Goal: Task Accomplishment & Management: Use online tool/utility

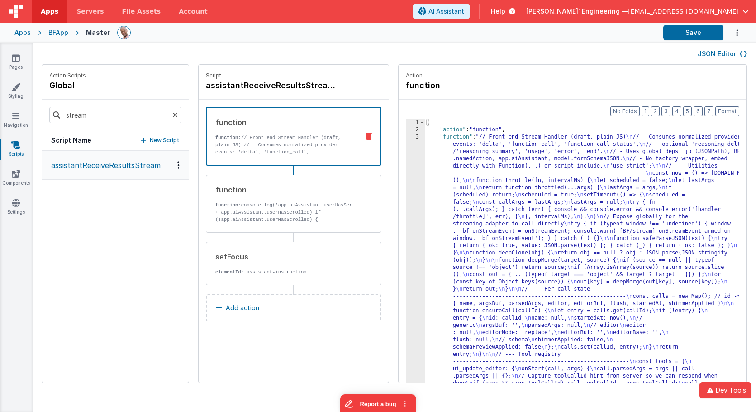
click at [281, 84] on h4 "assistantReceiveResultsStream" at bounding box center [274, 85] width 136 height 13
click at [265, 85] on input "assistantReceiveResultsStream" at bounding box center [251, 85] width 90 height 13
click at [44, 14] on span "Apps" at bounding box center [50, 11] width 18 height 9
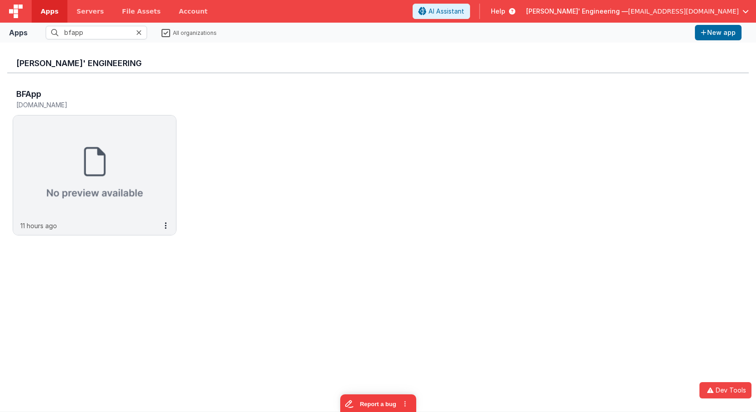
click at [139, 33] on icon at bounding box center [138, 32] width 5 height 7
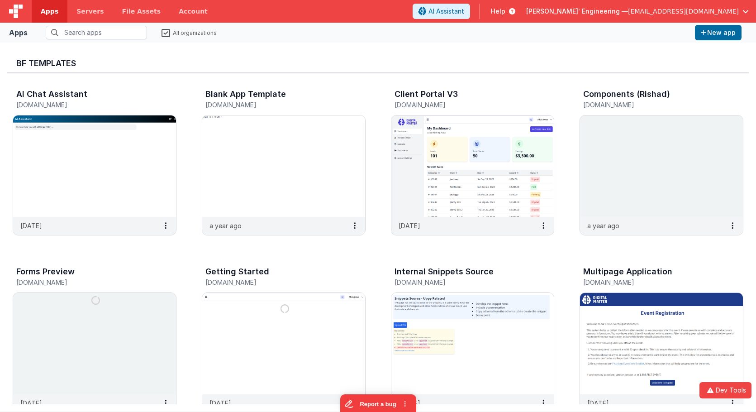
click at [15, 14] on img at bounding box center [16, 12] width 14 height 14
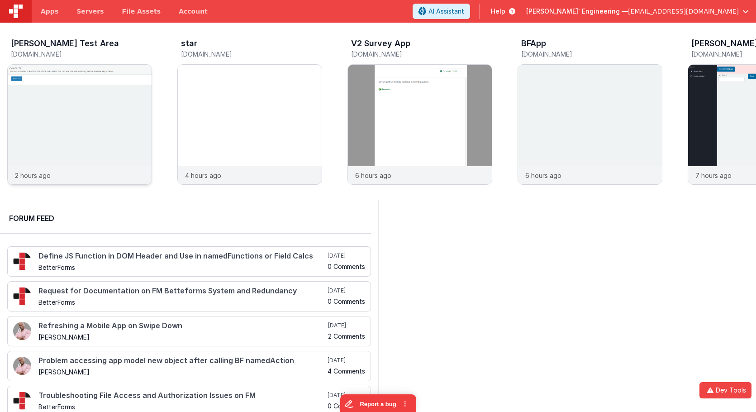
click at [105, 114] on img at bounding box center [80, 137] width 144 height 144
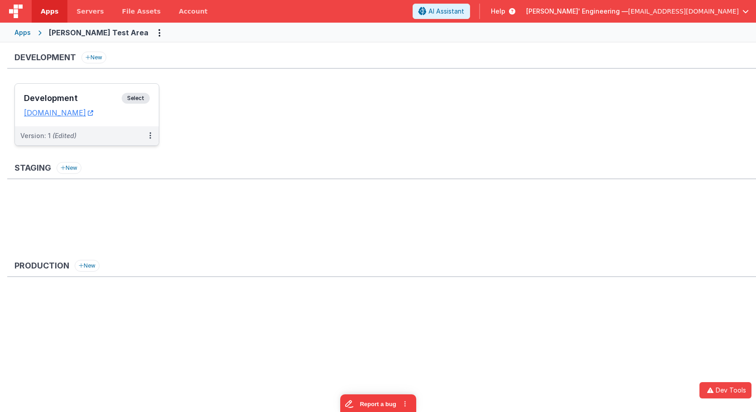
click at [131, 91] on div "Development Select URLs charlestest.fmbetterforms.com" at bounding box center [87, 105] width 144 height 43
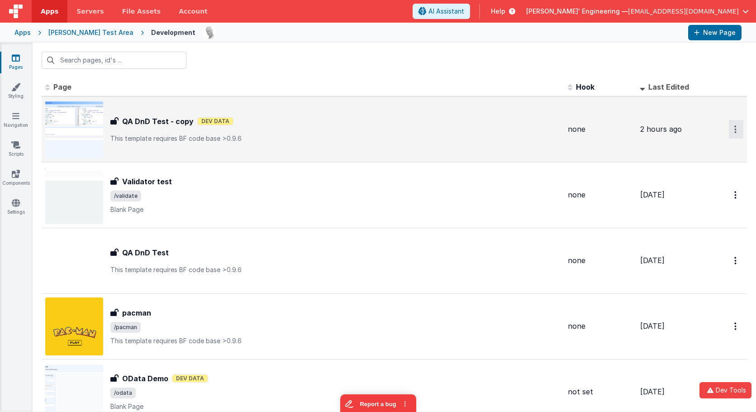
click at [735, 131] on icon "Options" at bounding box center [735, 129] width 2 height 8
click at [704, 169] on link "Preview" at bounding box center [704, 166] width 80 height 16
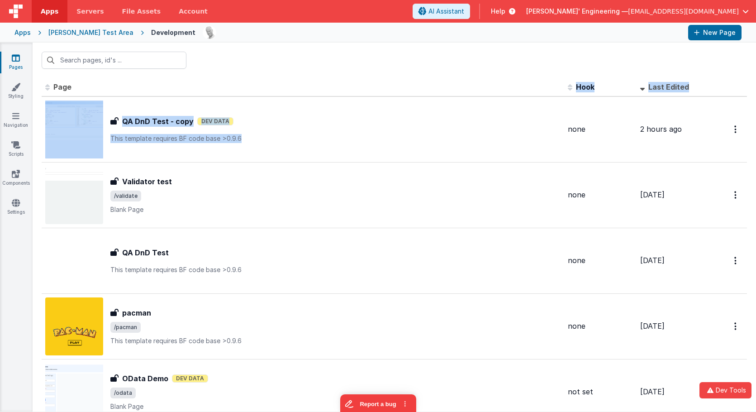
drag, startPoint x: 382, startPoint y: 141, endPoint x: 379, endPoint y: 91, distance: 49.9
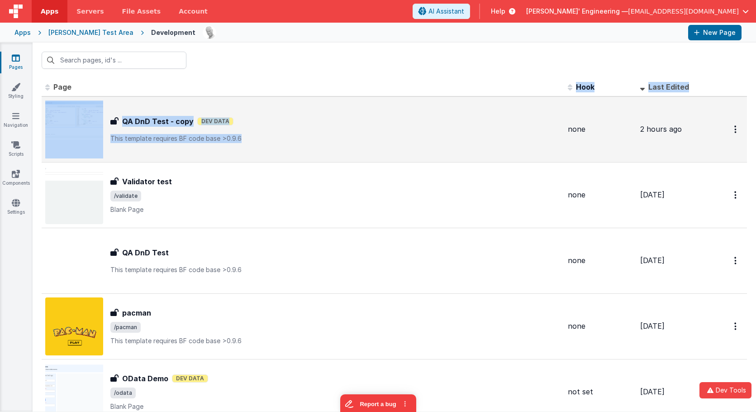
click at [379, 135] on p "This template requires BF code base >0.9.6" at bounding box center [335, 138] width 450 height 9
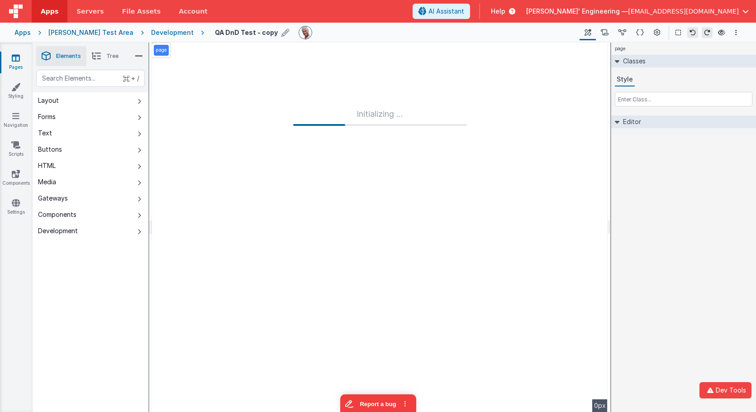
click at [228, 33] on h4 "QA DnD Test - copy" at bounding box center [246, 32] width 63 height 7
drag, startPoint x: 251, startPoint y: 33, endPoint x: 136, endPoint y: 31, distance: 114.9
click at [136, 31] on div "Apps Charles Test Area Development QA DnD Test - copy Page Builder Named Action…" at bounding box center [378, 33] width 756 height 20
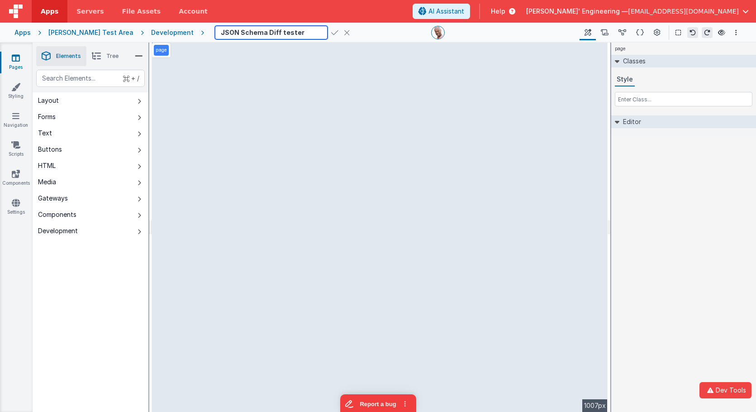
scroll to position [0, 0]
type input "JSON Schema Diff tester"
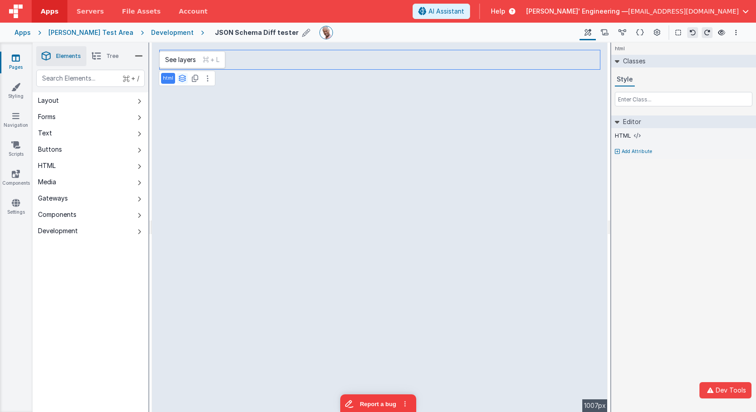
click at [182, 77] on icon at bounding box center [182, 78] width 8 height 7
click at [180, 124] on button "group" at bounding box center [180, 122] width 37 height 11
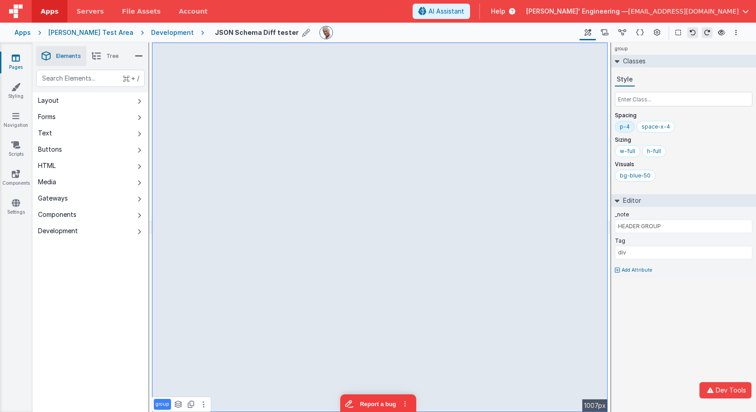
click at [628, 125] on div "p-4" at bounding box center [625, 126] width 10 height 7
type input "Schema"
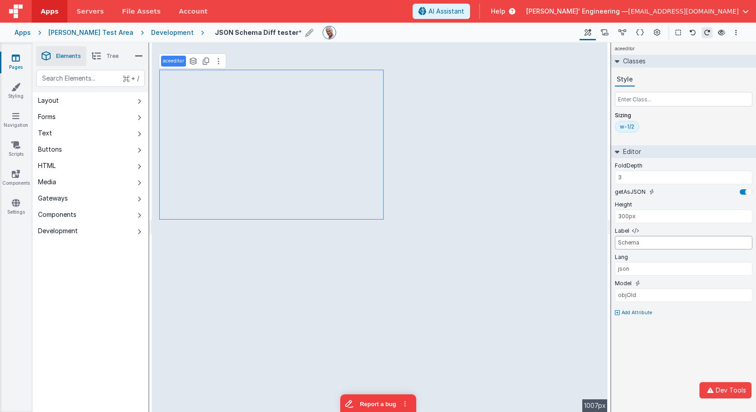
drag, startPoint x: 665, startPoint y: 245, endPoint x: 616, endPoint y: 243, distance: 48.9
click at [616, 243] on input "Schema" at bounding box center [684, 243] width 138 height 14
type input "Schema"
type input "objNew"
paste input "Object Old"
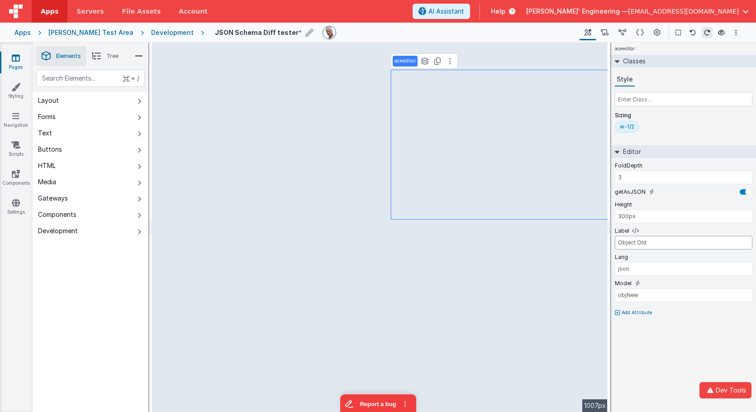
click at [639, 242] on input "Object Old" at bounding box center [684, 243] width 138 height 14
type input "Object Old"
type input "objOld"
type input "Before"
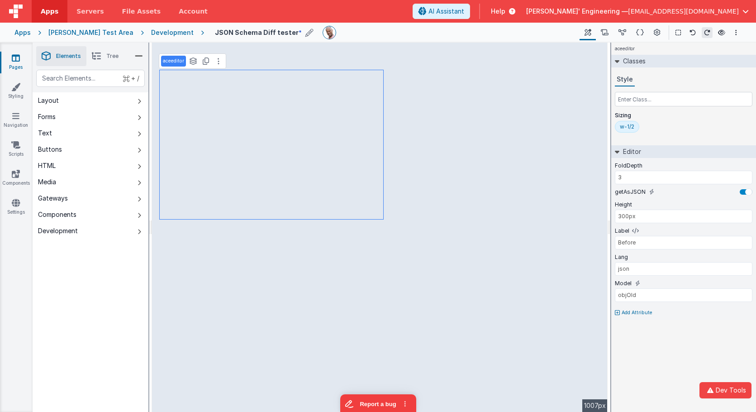
click at [617, 312] on icon at bounding box center [617, 312] width 5 height 5
type input "featured"
click at [585, 331] on button "featured" at bounding box center [560, 328] width 92 height 11
click at [575, 330] on button "featured" at bounding box center [560, 328] width 92 height 11
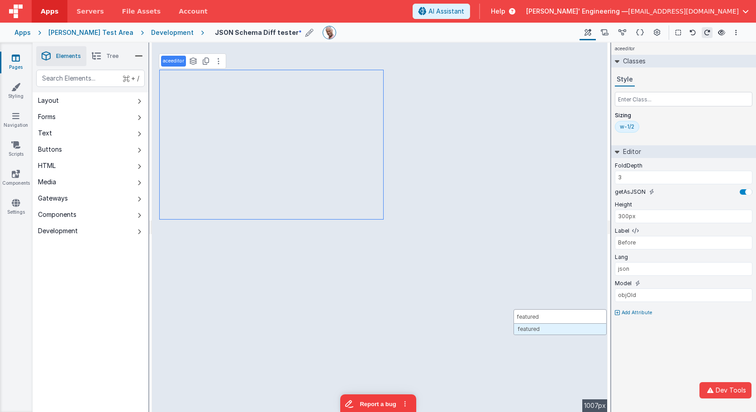
click at [514, 323] on button "featured" at bounding box center [560, 328] width 92 height 11
click at [672, 343] on div at bounding box center [378, 206] width 756 height 412
click at [637, 310] on p "Add Attribute" at bounding box center [637, 312] width 31 height 7
click at [681, 346] on div at bounding box center [378, 206] width 756 height 412
drag, startPoint x: 661, startPoint y: 180, endPoint x: 614, endPoint y: 181, distance: 46.6
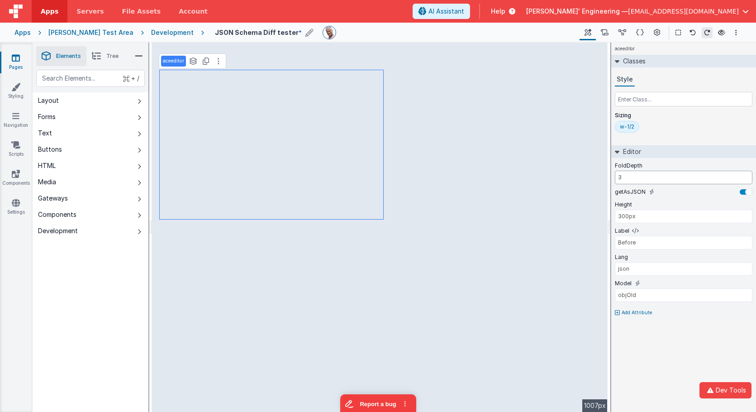
click at [615, 181] on input "3" at bounding box center [684, 178] width 138 height 14
type input "2"
type input "4"
type input "div"
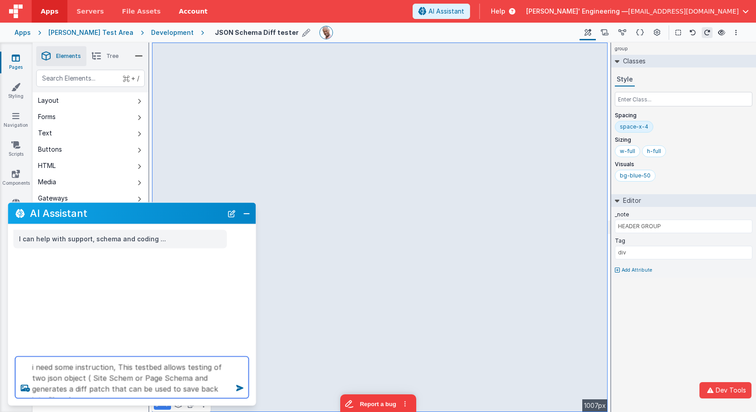
type textarea "i need some instruction, This testbed allows testing of two json object ( Site …"
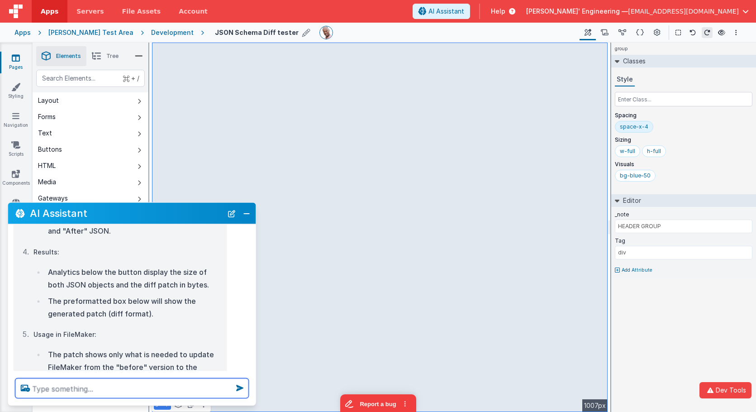
scroll to position [336, 0]
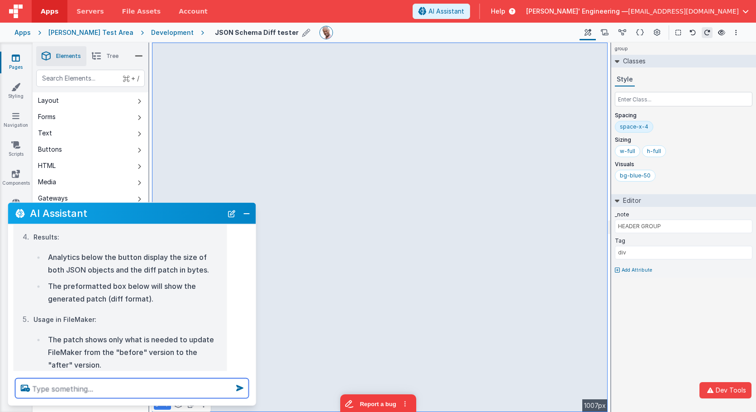
click at [132, 384] on textarea at bounding box center [131, 388] width 233 height 20
click at [165, 386] on textarea at bounding box center [131, 388] width 233 height 20
type textarea "j"
type textarea "k, add to top area, not too tall"
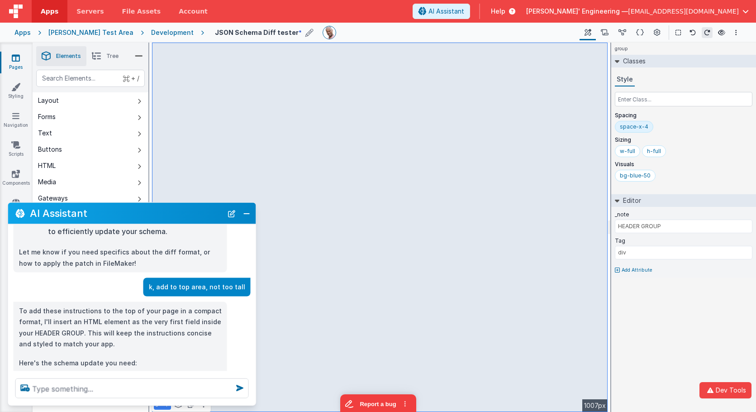
scroll to position [528, 0]
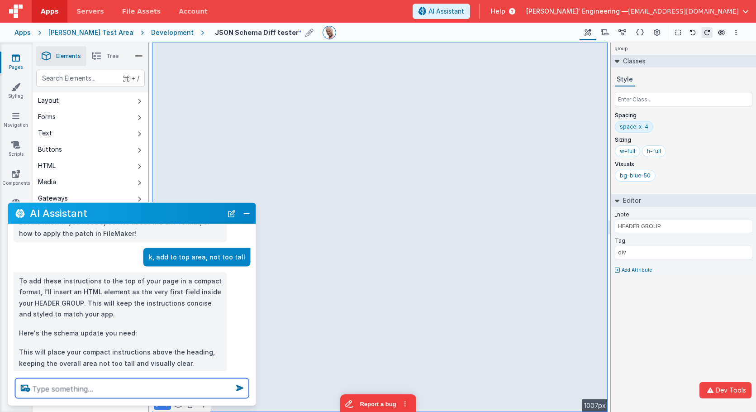
click at [152, 387] on textarea at bounding box center [131, 388] width 233 height 20
type textarea "what about a title too "JSON Schema Diff Tool""
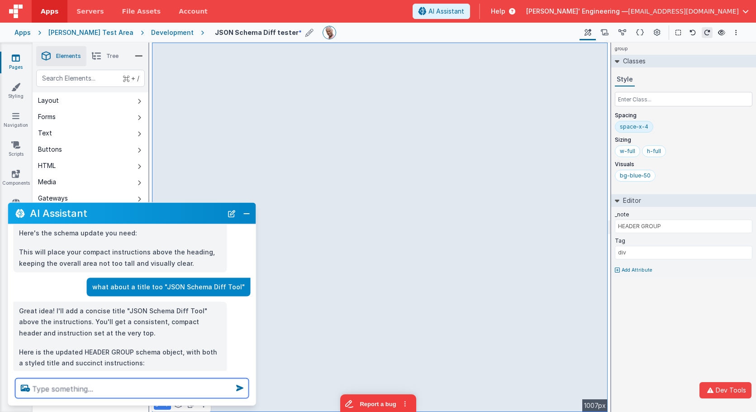
scroll to position [645, 0]
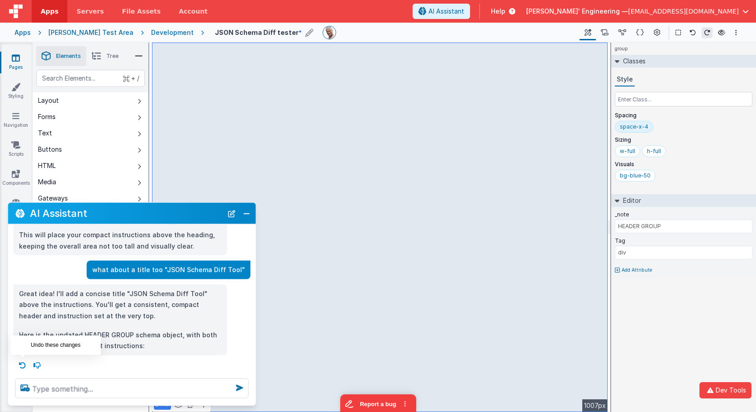
click at [26, 360] on icon at bounding box center [22, 364] width 14 height 14
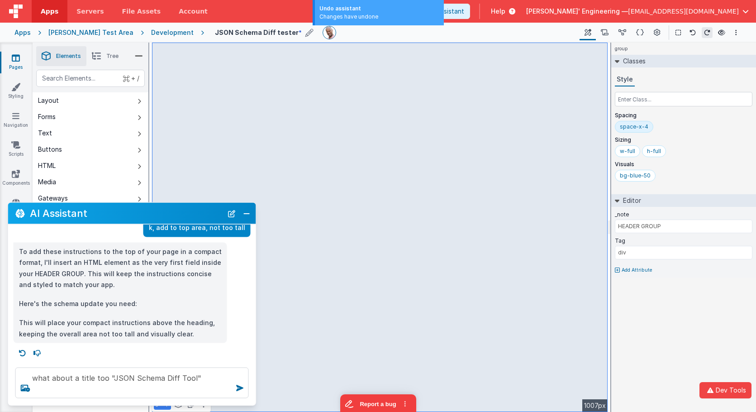
scroll to position [556, 0]
click at [689, 34] on icon at bounding box center [692, 32] width 6 height 6
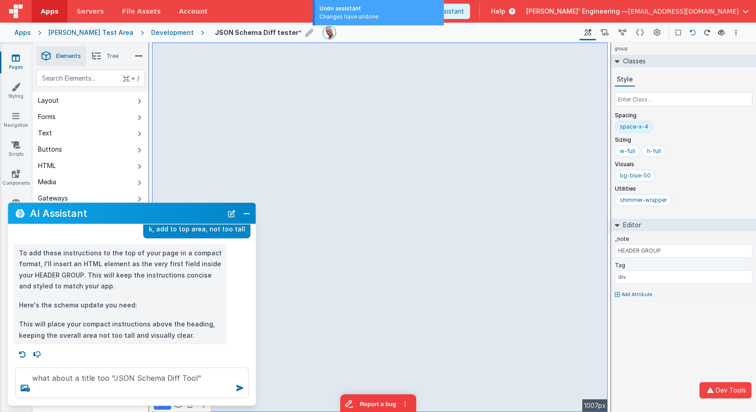
click at [690, 34] on icon at bounding box center [692, 32] width 6 height 6
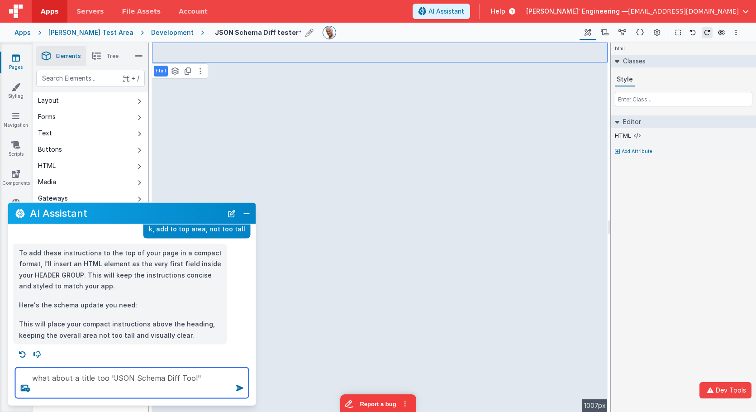
drag, startPoint x: 132, startPoint y: 385, endPoint x: 147, endPoint y: 386, distance: 15.9
click at [132, 385] on textarea "what about a title too "JSON Schema Diff Tool"" at bounding box center [131, 382] width 233 height 31
drag, startPoint x: 178, startPoint y: 391, endPoint x: 87, endPoint y: 354, distance: 98.4
click at [87, 354] on div "AI Assistant I can help with support, schema and coding ... i need some instruc…" at bounding box center [132, 304] width 249 height 204
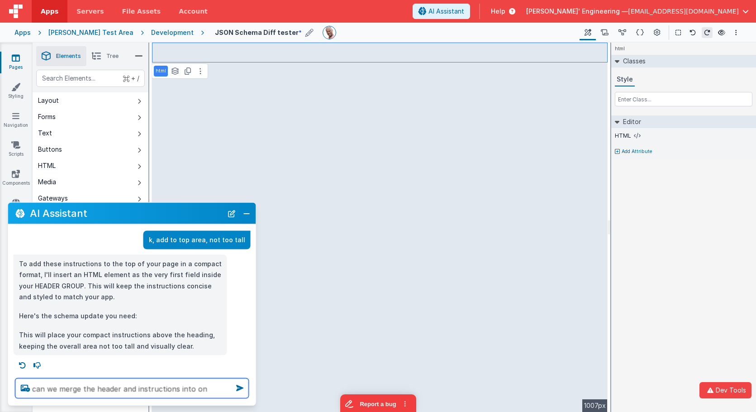
type textarea "can we merge the header and instructions into on"
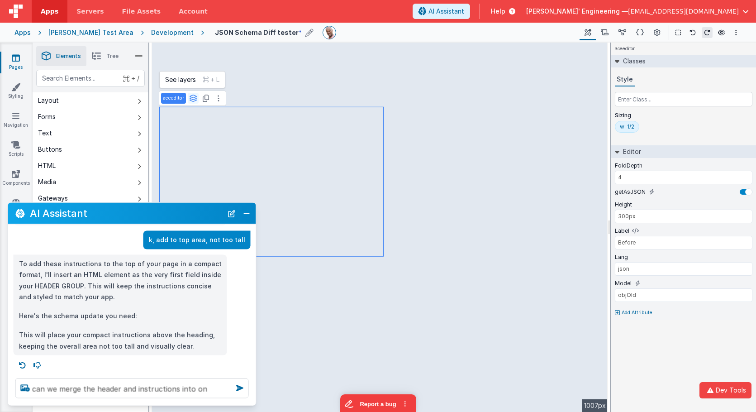
click at [193, 97] on icon at bounding box center [193, 98] width 8 height 7
click at [179, 140] on button "top" at bounding box center [180, 142] width 37 height 11
type input "div"
type input "HEADER GROUP"
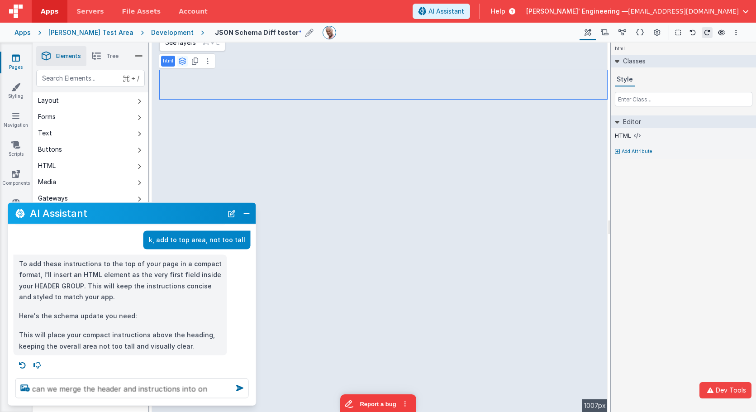
click at [184, 59] on icon at bounding box center [182, 60] width 8 height 7
click at [182, 103] on button "group" at bounding box center [180, 105] width 37 height 11
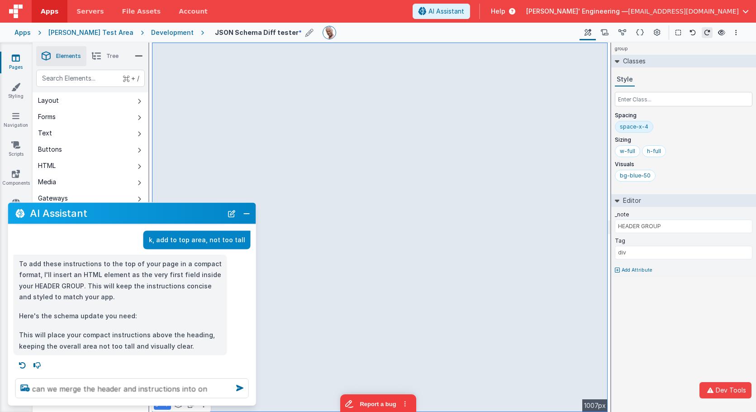
click at [645, 130] on div "space-x-4" at bounding box center [634, 127] width 38 height 12
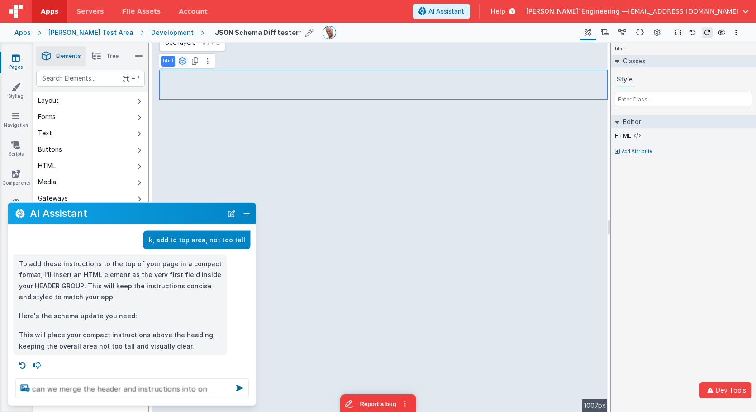
click at [184, 57] on icon at bounding box center [182, 60] width 8 height 7
click at [181, 102] on button "group" at bounding box center [180, 105] width 37 height 11
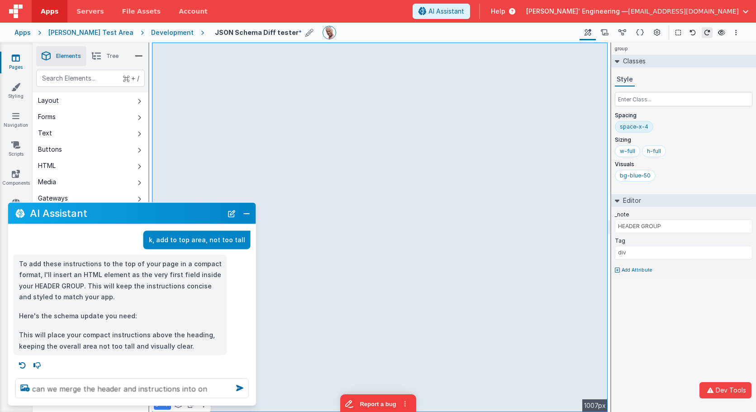
click at [107, 62] on li "Tree" at bounding box center [105, 56] width 38 height 20
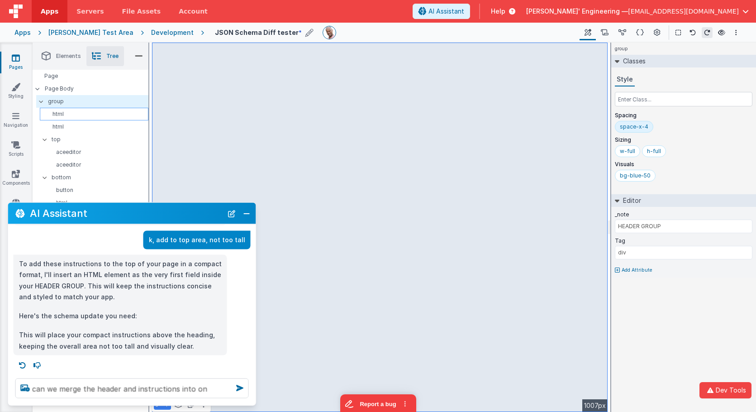
click at [62, 111] on p "html" at bounding box center [95, 113] width 105 height 7
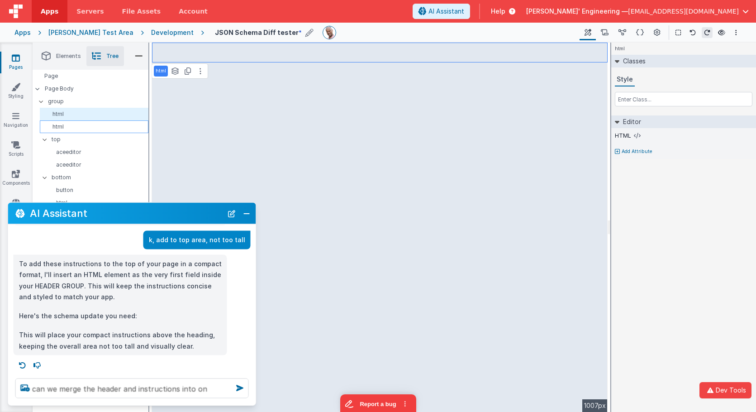
click at [63, 127] on p "html" at bounding box center [95, 126] width 105 height 7
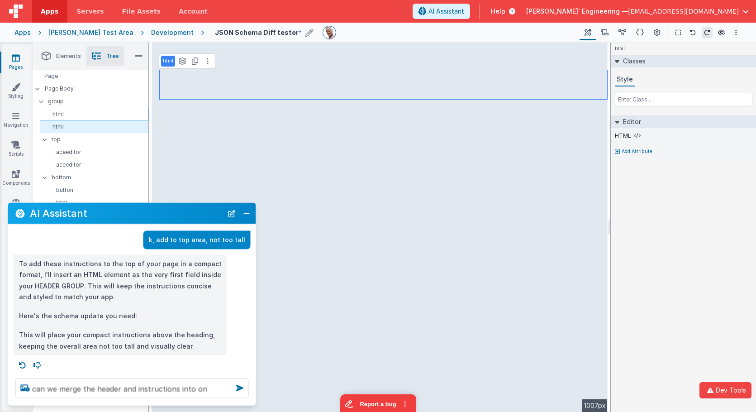
click at [66, 115] on p "html" at bounding box center [95, 113] width 105 height 7
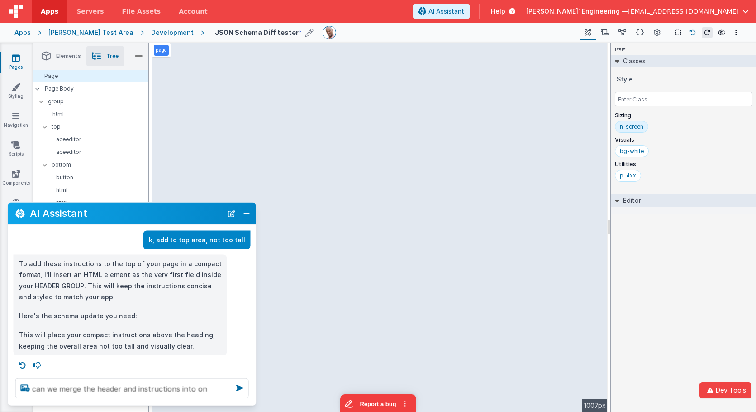
click at [689, 28] on button at bounding box center [692, 32] width 11 height 11
click at [63, 116] on p "html" at bounding box center [95, 113] width 105 height 7
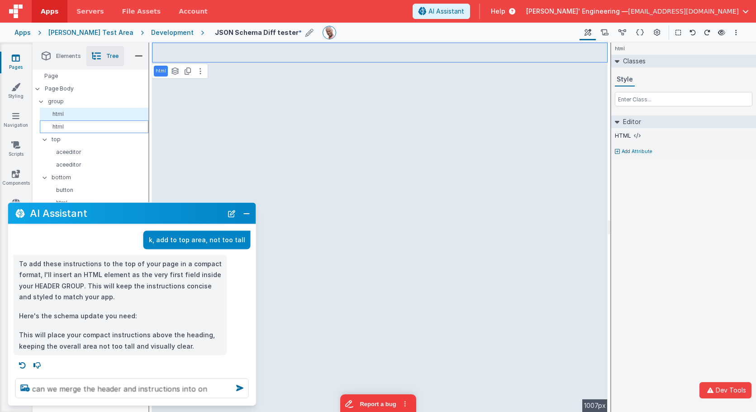
click at [61, 125] on p "html" at bounding box center [95, 126] width 105 height 7
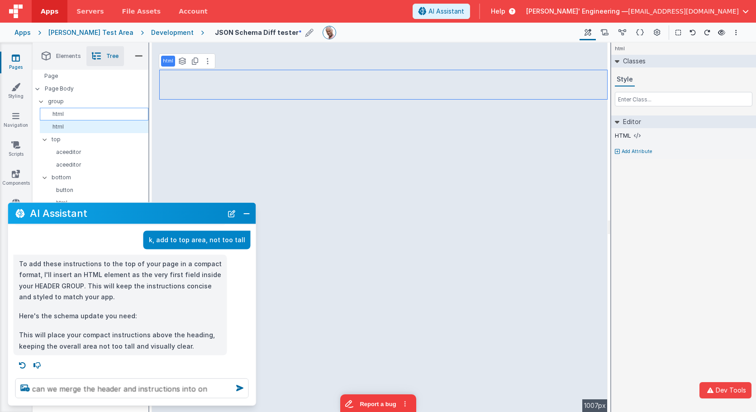
click at [62, 115] on p "html" at bounding box center [95, 113] width 105 height 7
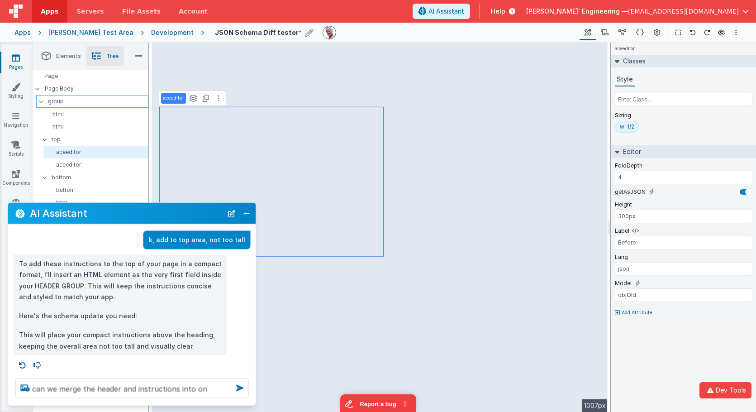
click at [62, 102] on p "group" at bounding box center [98, 101] width 100 height 10
type input "div"
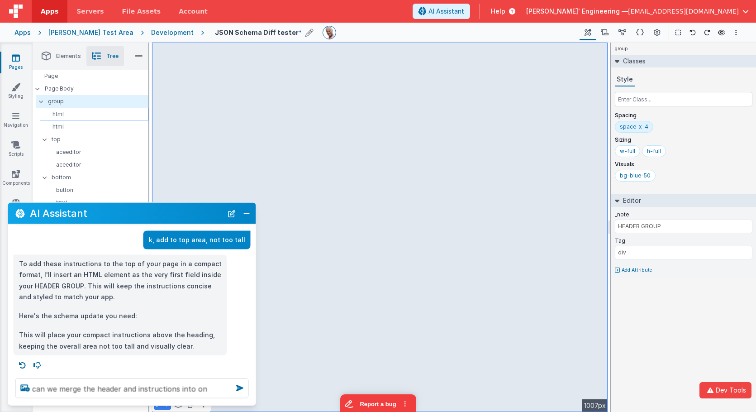
click at [63, 109] on div "html" at bounding box center [94, 114] width 109 height 13
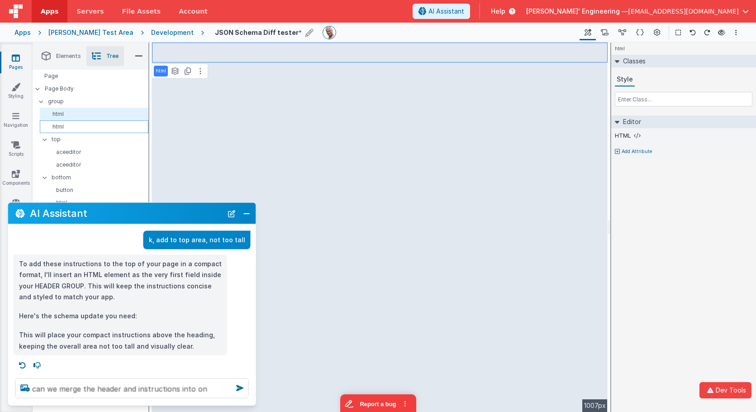
click at [61, 122] on div "html" at bounding box center [94, 126] width 109 height 13
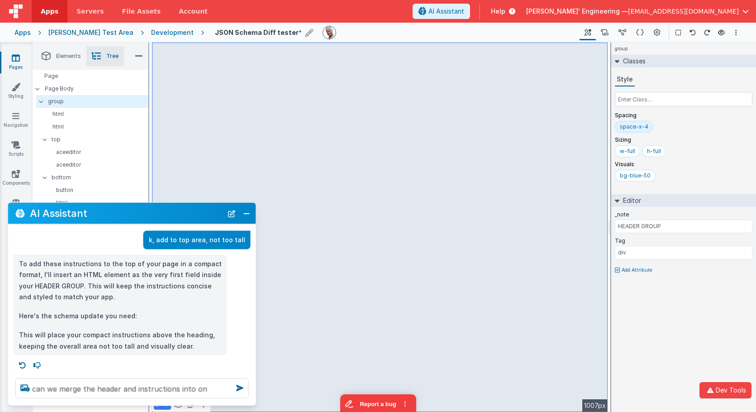
click at [622, 124] on div "space-x-4" at bounding box center [634, 126] width 29 height 7
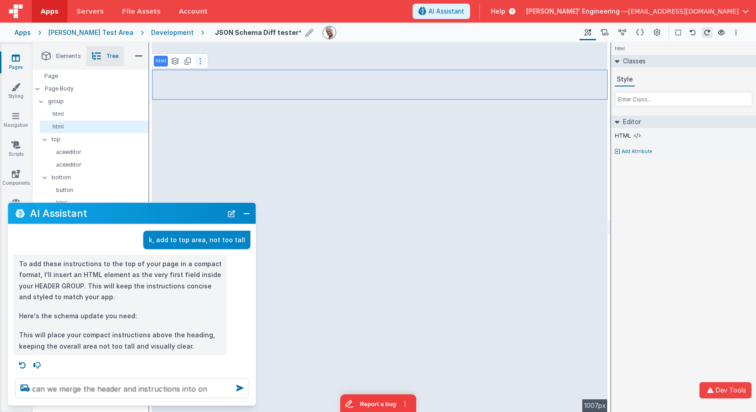
click at [195, 61] on button at bounding box center [200, 61] width 11 height 11
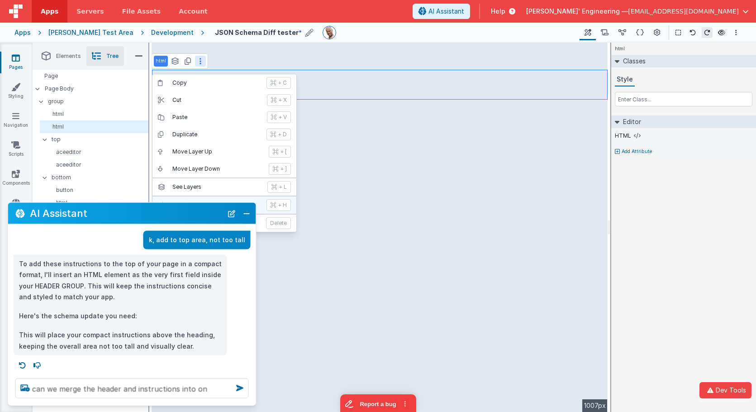
click at [278, 205] on p "+ H" at bounding box center [282, 204] width 9 height 7
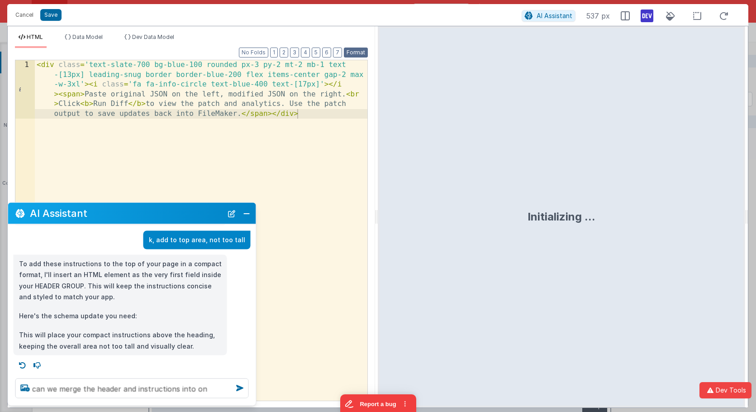
click at [353, 50] on button "Format" at bounding box center [356, 53] width 24 height 10
click at [360, 52] on button "Format" at bounding box center [356, 53] width 24 height 10
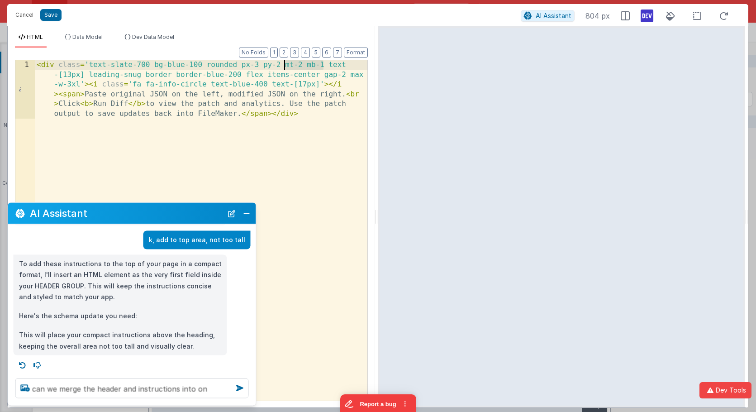
drag, startPoint x: 322, startPoint y: 65, endPoint x: 282, endPoint y: 65, distance: 39.4
click at [282, 65] on div "< div class = 'text-slate-700 bg-blue-100 rounded px-3 py-2 mt-2 mb-1 text -[13…" at bounding box center [201, 288] width 333 height 457
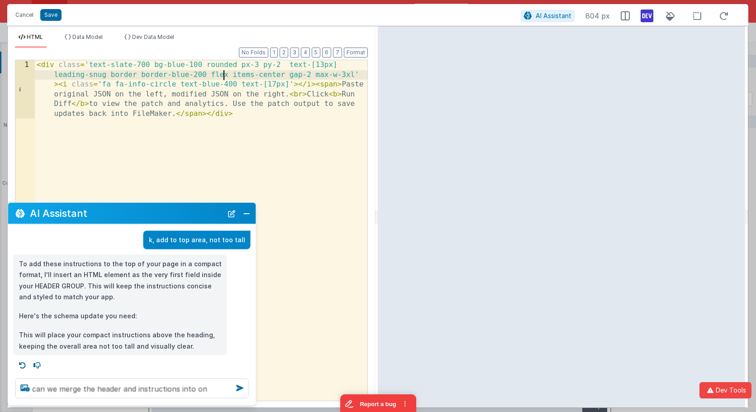
click at [225, 74] on div "< div class = 'text-slate-700 bg-blue-100 rounded px-3 py-2 text-[13px] leading…" at bounding box center [201, 288] width 333 height 457
drag, startPoint x: 354, startPoint y: 75, endPoint x: 313, endPoint y: 75, distance: 40.7
click at [313, 75] on div "< div class = 'text-slate-700 bg-blue-100 rounded px-3 py-2 text-[13px] leading…" at bounding box center [201, 288] width 333 height 457
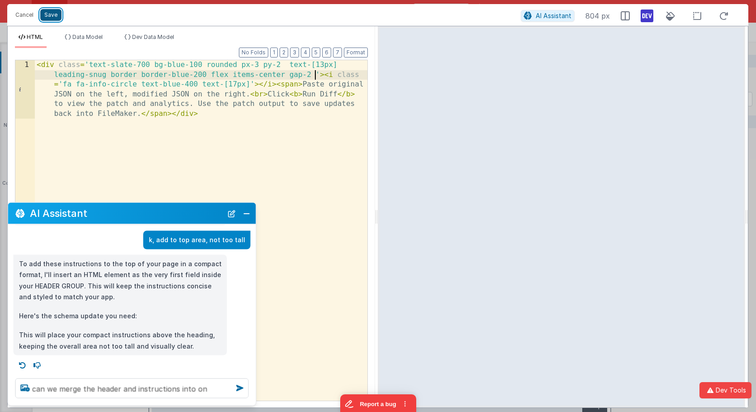
click at [54, 16] on button "Save" at bounding box center [50, 15] width 21 height 12
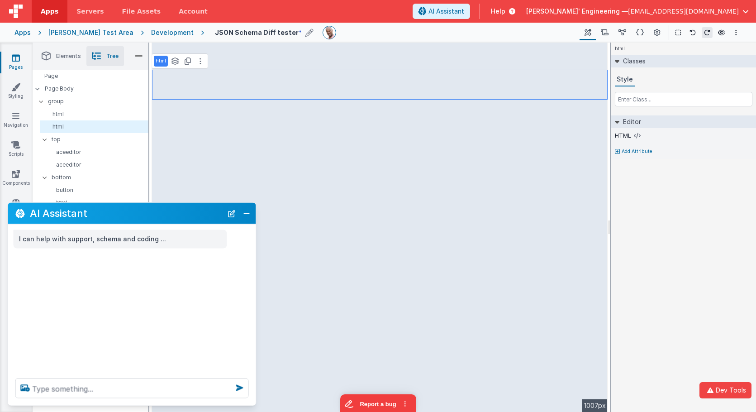
scroll to position [0, 0]
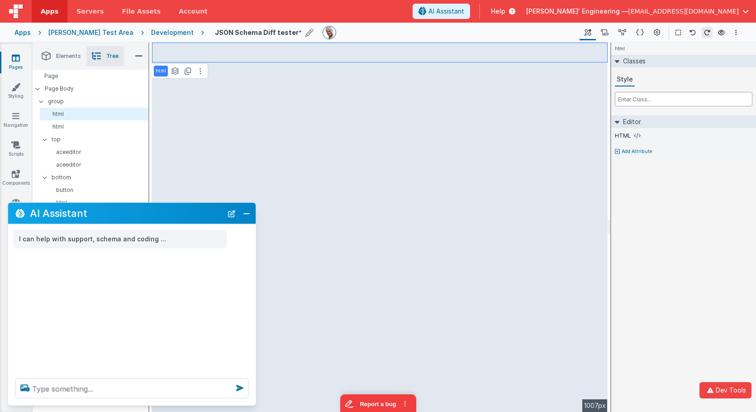
click at [618, 100] on input "text" at bounding box center [684, 99] width 138 height 14
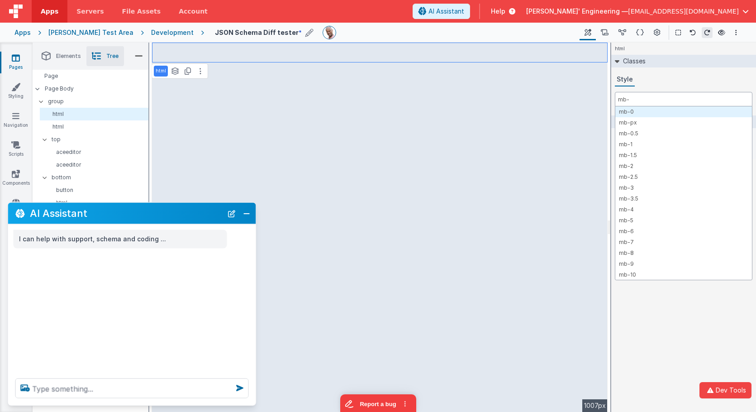
type input "mb-0"
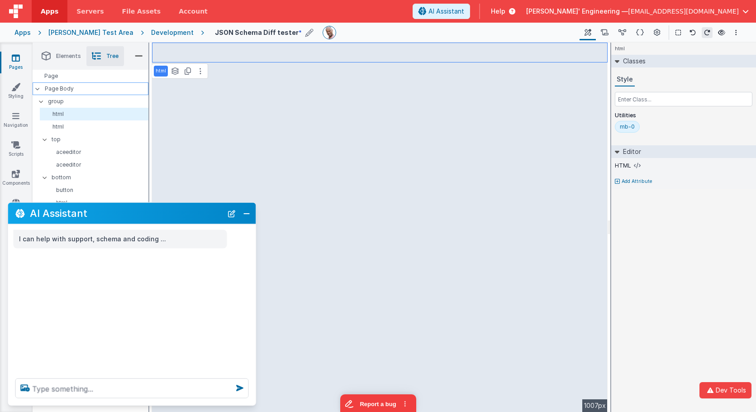
click at [76, 94] on div "Page Body" at bounding box center [91, 88] width 116 height 13
click at [72, 99] on p "group" at bounding box center [98, 101] width 100 height 10
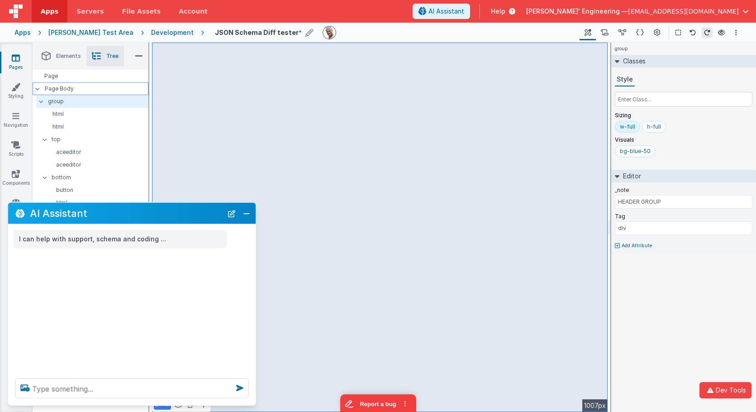
click at [74, 92] on p "Page Body" at bounding box center [97, 88] width 104 height 7
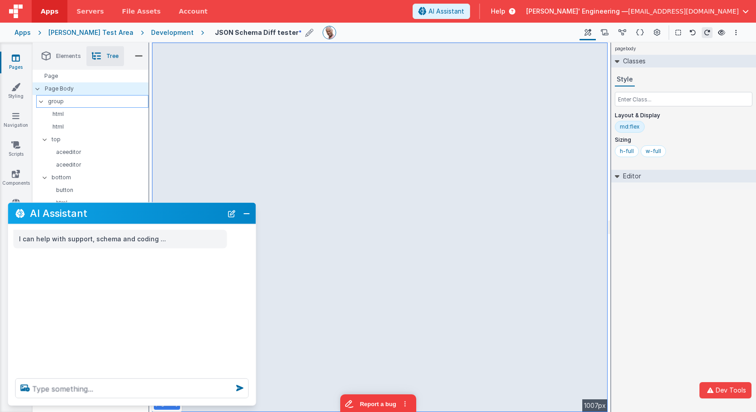
click at [70, 104] on p "group" at bounding box center [98, 101] width 100 height 10
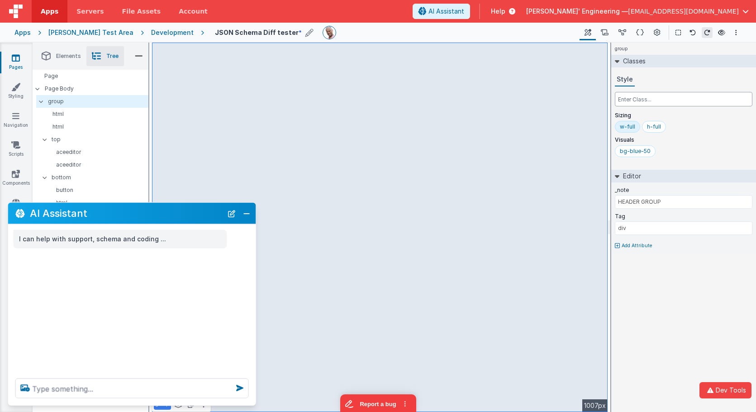
click at [637, 96] on input "text" at bounding box center [684, 99] width 138 height 14
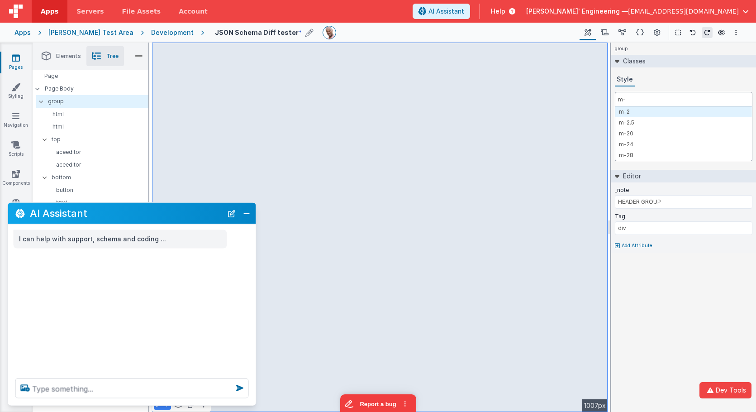
type input "m-2"
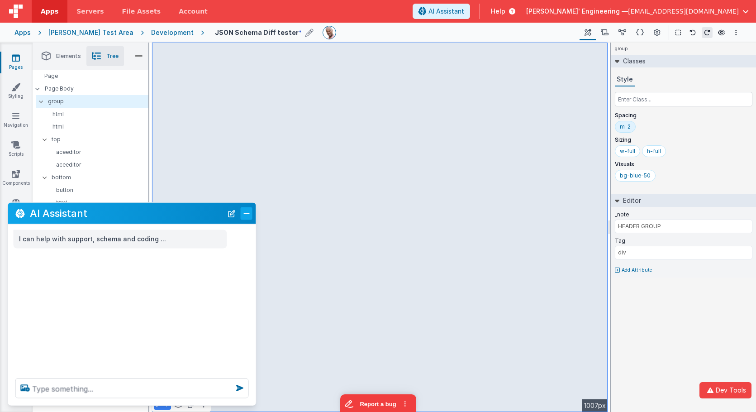
click at [246, 219] on button "Close" at bounding box center [247, 213] width 12 height 13
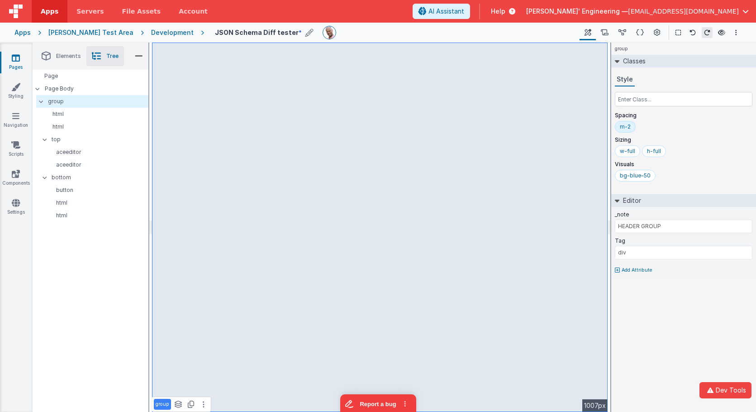
click at [44, 6] on link "Apps" at bounding box center [50, 11] width 36 height 23
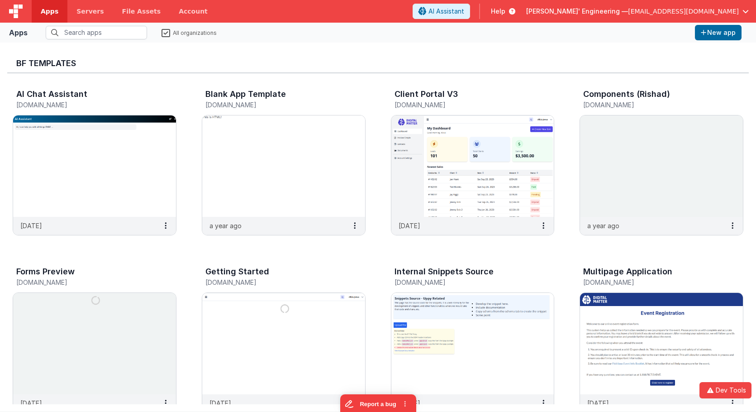
click at [24, 16] on div at bounding box center [16, 11] width 32 height 23
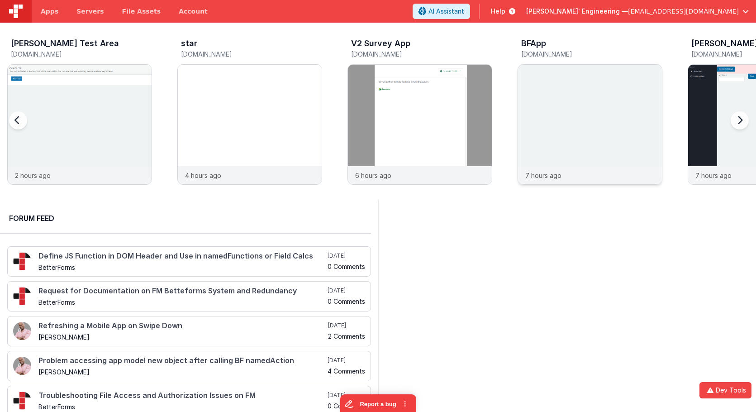
click at [577, 76] on img at bounding box center [590, 137] width 144 height 144
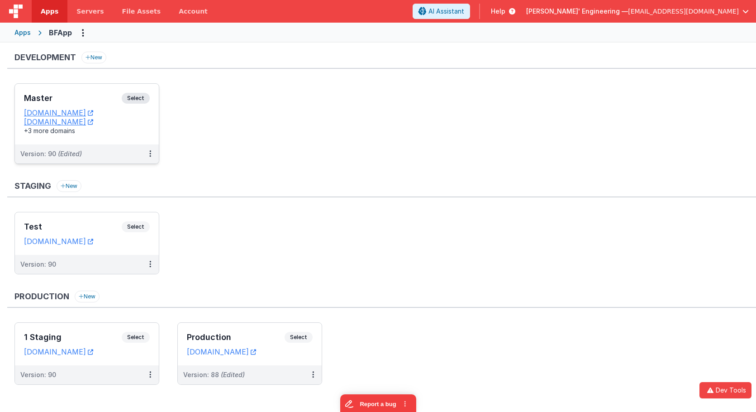
click at [139, 99] on span "Select" at bounding box center [136, 98] width 28 height 11
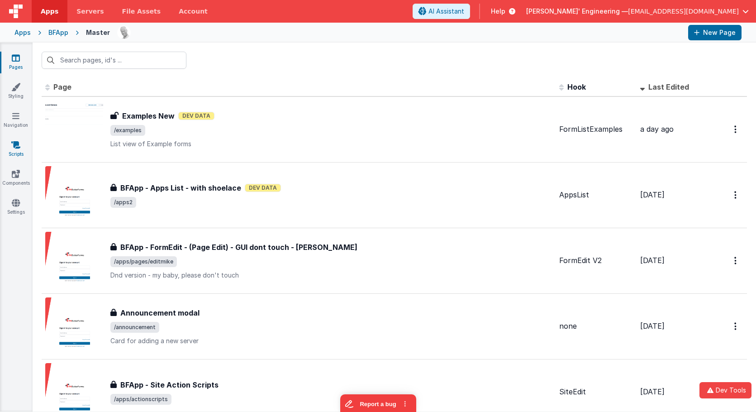
click at [18, 144] on icon at bounding box center [15, 144] width 9 height 9
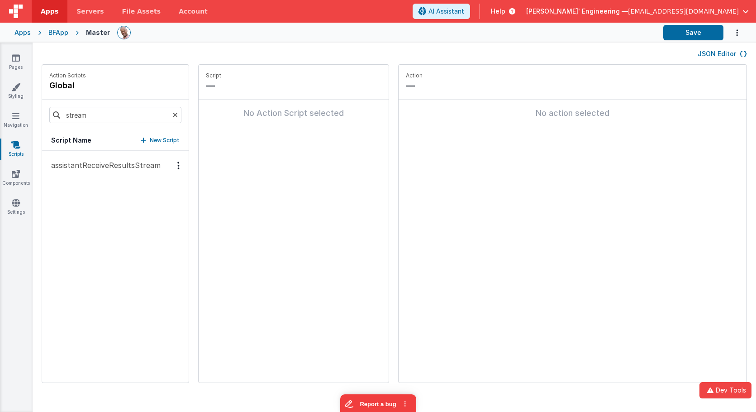
click at [134, 166] on p "assistantReceiveResultsStream" at bounding box center [103, 165] width 115 height 11
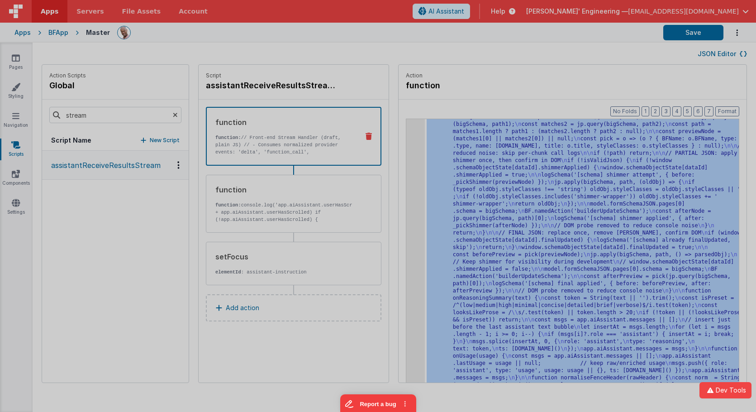
scroll to position [2850, 0]
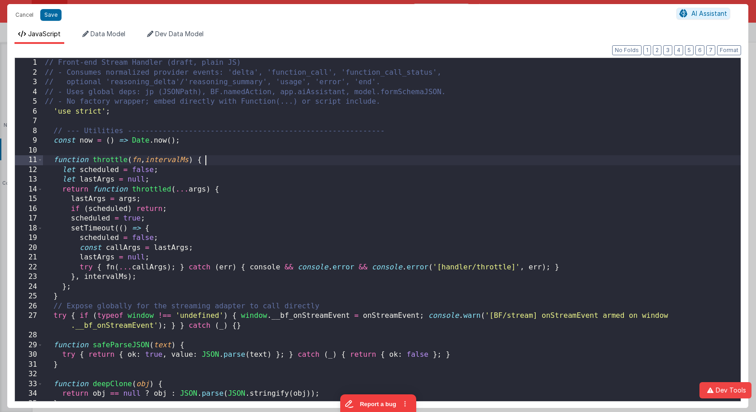
click at [398, 157] on div "// Front-end Stream Handler (draft, plain JS) // - Consumes normalized provider…" at bounding box center [392, 239] width 698 height 362
click at [148, 114] on div "// Front-end Stream Handler (draft, plain JS) // - Consumes normalized provider…" at bounding box center [392, 239] width 698 height 362
drag, startPoint x: 723, startPoint y: 52, endPoint x: 709, endPoint y: 52, distance: 14.0
click at [723, 52] on button "Format" at bounding box center [729, 50] width 24 height 10
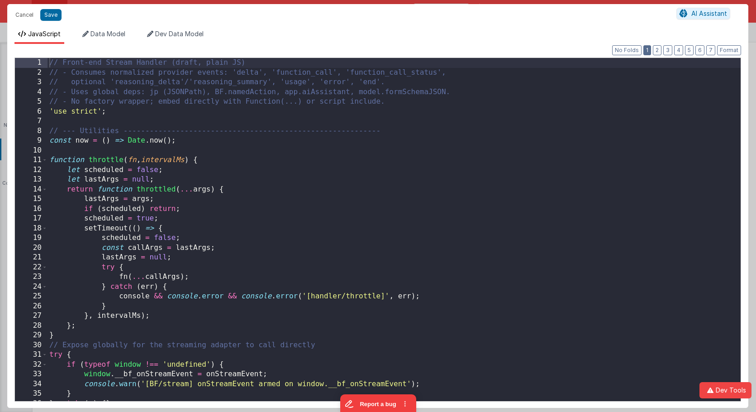
click at [651, 50] on button "1" at bounding box center [647, 50] width 8 height 10
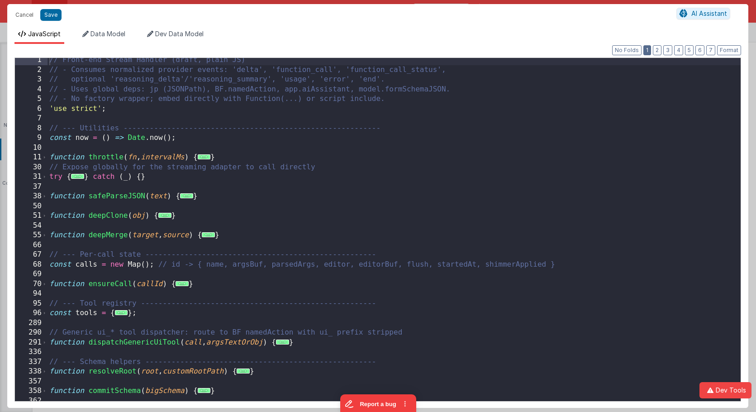
scroll to position [11, 0]
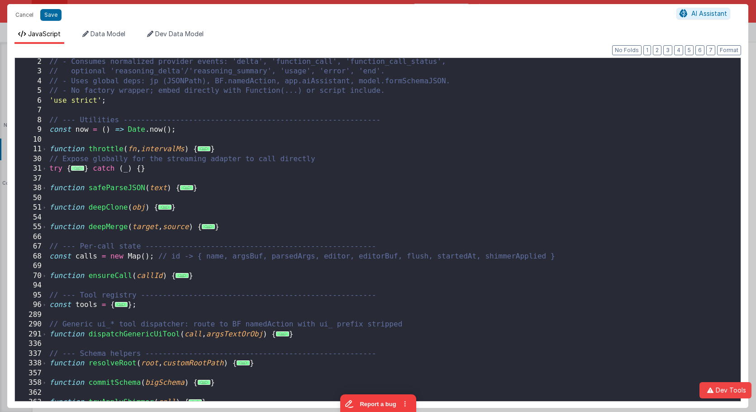
click at [76, 168] on span "..." at bounding box center [77, 168] width 13 height 5
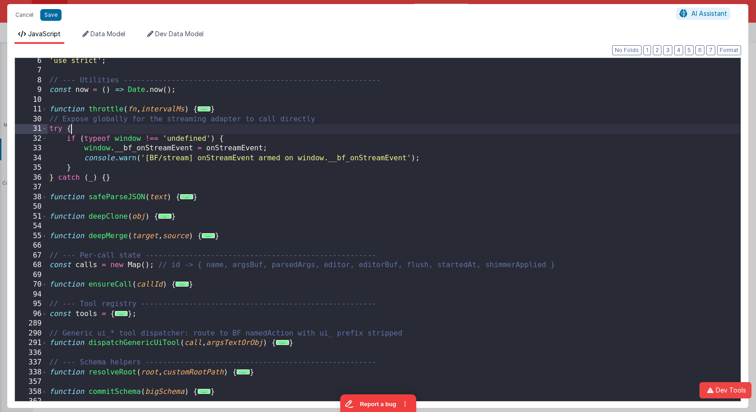
scroll to position [52, 0]
click at [90, 261] on div "'use strict' ; // --- Utilities -----------------------------------------------…" at bounding box center [394, 236] width 693 height 362
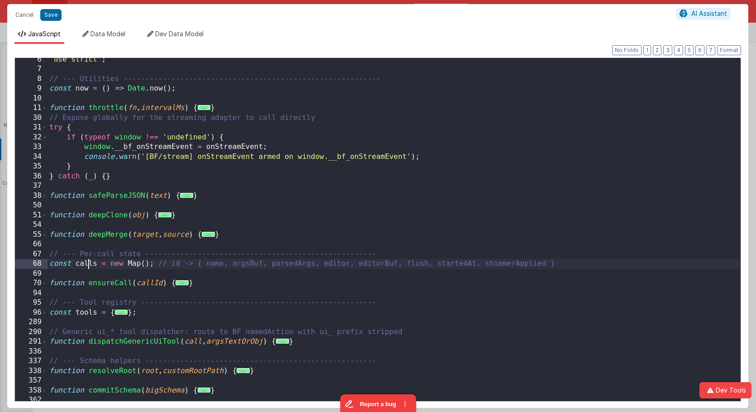
click at [90, 261] on div "'use strict' ; // --- Utilities -----------------------------------------------…" at bounding box center [394, 236] width 693 height 362
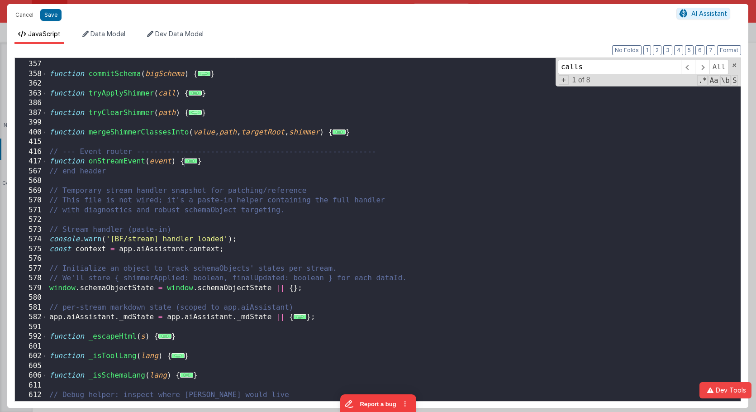
scroll to position [368, 0]
click at [703, 68] on span at bounding box center [702, 67] width 14 height 14
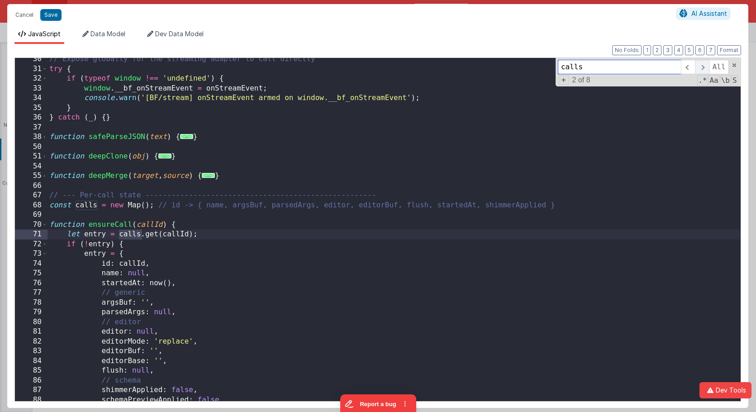
scroll to position [110, 0]
click at [703, 68] on span at bounding box center [702, 67] width 14 height 14
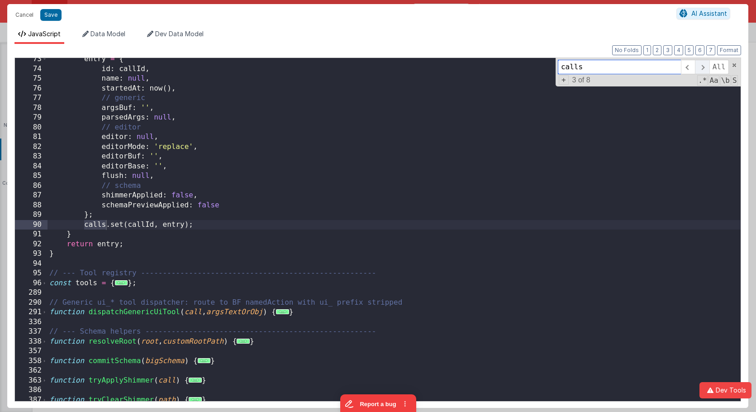
scroll to position [305, 0]
click at [703, 68] on span at bounding box center [702, 67] width 14 height 14
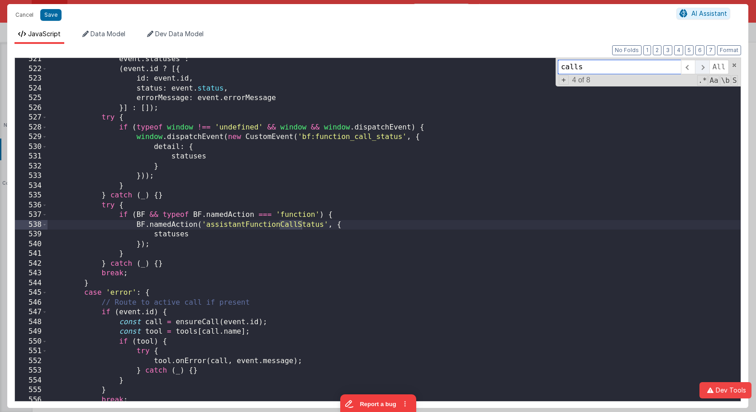
scroll to position [1706, 0]
drag, startPoint x: 703, startPoint y: 68, endPoint x: 698, endPoint y: 86, distance: 18.2
click at [699, 86] on div "calls All Replace All + 4 of 8 .* Aa \b S" at bounding box center [648, 72] width 185 height 29
click at [283, 225] on div "event . statuses : ( event . id ? [{ id : event . id , status : event . status …" at bounding box center [394, 235] width 693 height 362
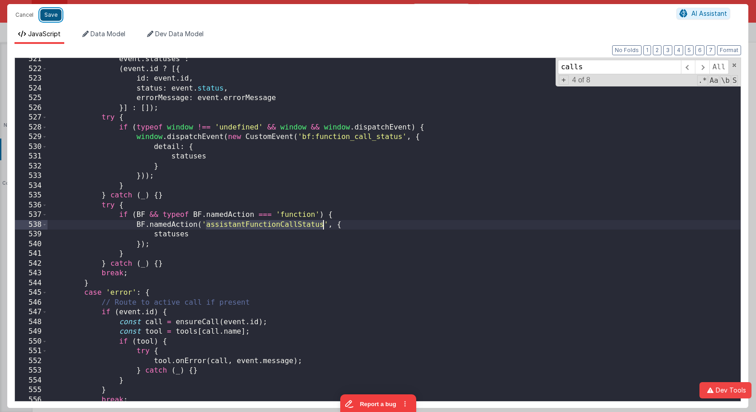
click at [51, 14] on button "Save" at bounding box center [50, 15] width 21 height 12
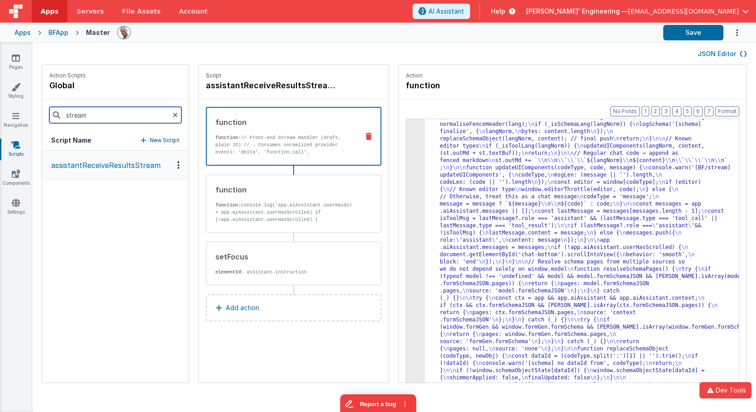
drag, startPoint x: 69, startPoint y: 116, endPoint x: 38, endPoint y: 116, distance: 31.7
click at [38, 116] on div "Action Scripts global stream Script Name New Script assistantReceiveResultsStre…" at bounding box center [394, 228] width 723 height 328
paste input "assistantFunctionCallStatus"
type input "assistantFunctionCallStatus"
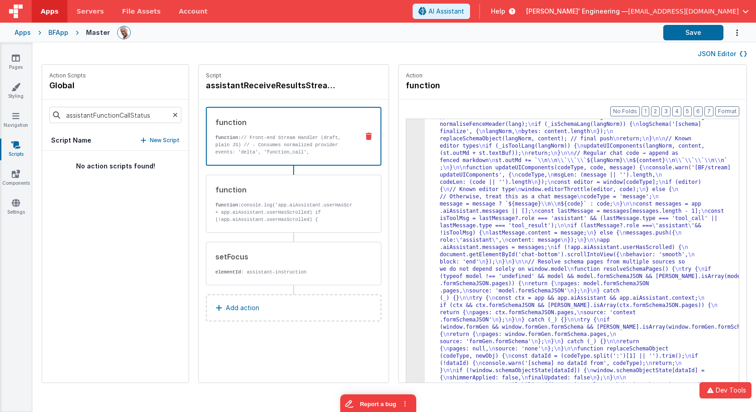
scroll to position [0, 0]
click at [692, 34] on button "Save" at bounding box center [693, 32] width 60 height 15
drag, startPoint x: 467, startPoint y: 163, endPoint x: 438, endPoint y: 153, distance: 31.0
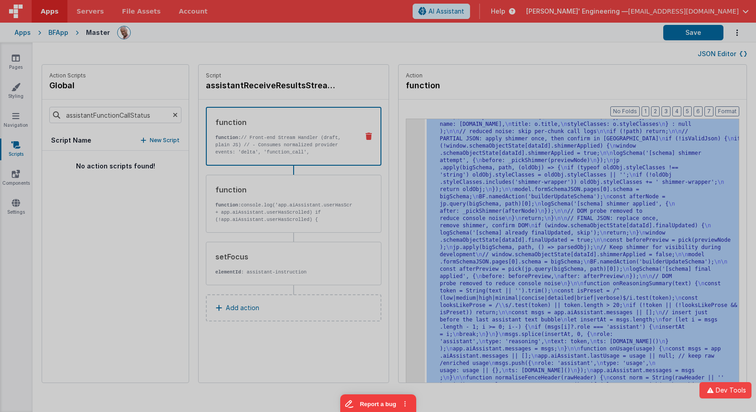
scroll to position [3227, 0]
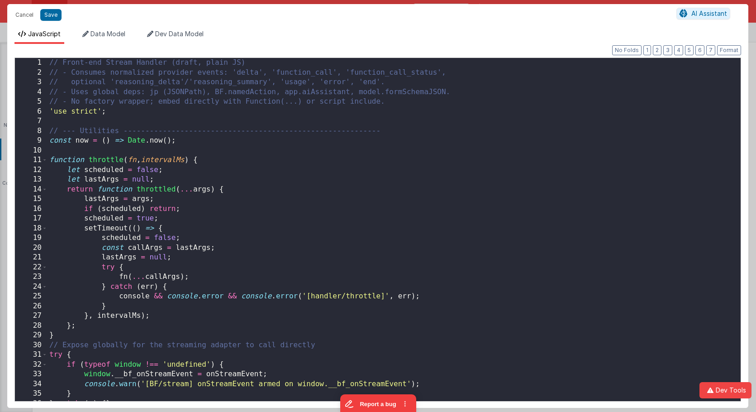
click at [324, 135] on div "// Front-end Stream Handler (draft, plain JS) // - Consumes normalized provider…" at bounding box center [394, 239] width 693 height 362
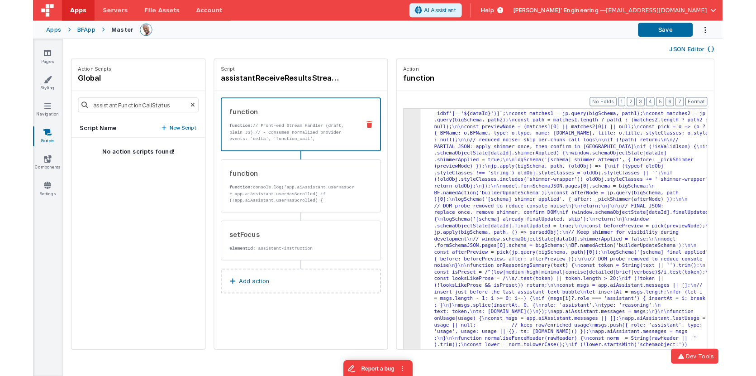
scroll to position [2742, 0]
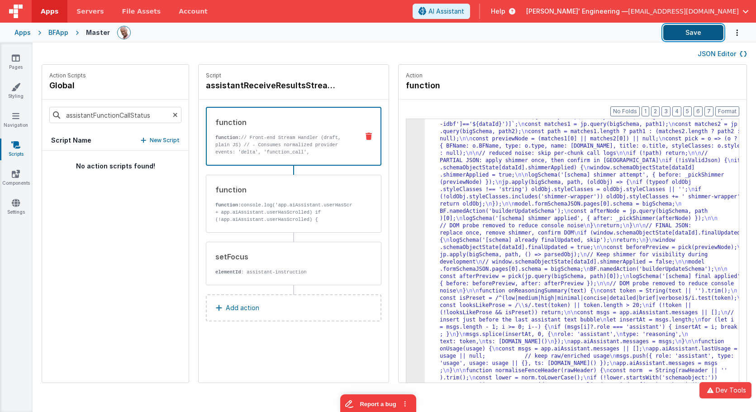
click at [685, 36] on button "Save" at bounding box center [693, 32] width 60 height 15
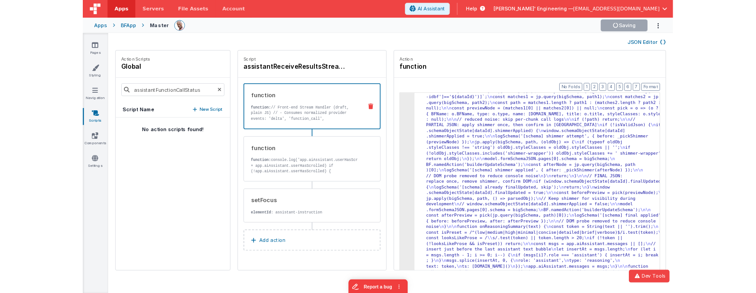
scroll to position [2637, 0]
